Goal: Task Accomplishment & Management: Use online tool/utility

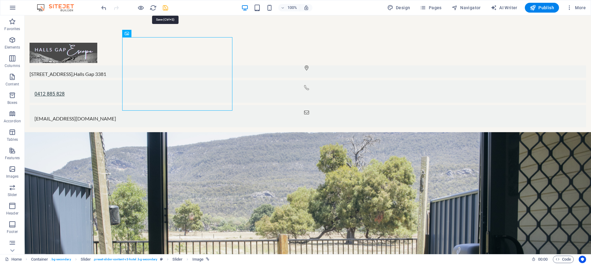
drag, startPoint x: 163, startPoint y: 6, endPoint x: 157, endPoint y: 13, distance: 8.5
click at [163, 6] on icon "save" at bounding box center [165, 7] width 7 height 7
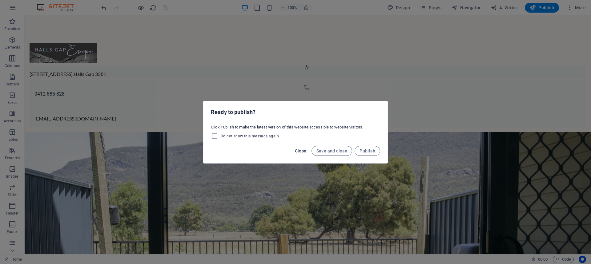
click at [301, 152] on span "Close" at bounding box center [301, 151] width 12 height 5
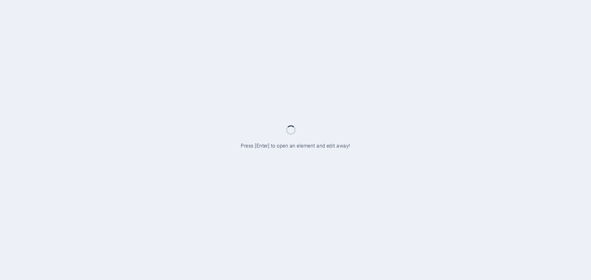
drag, startPoint x: 412, startPoint y: 70, endPoint x: 400, endPoint y: 74, distance: 12.1
click at [412, 70] on div at bounding box center [295, 140] width 591 height 280
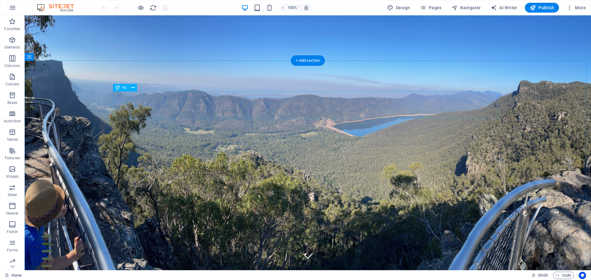
scroll to position [493, 0]
